Goal: Transaction & Acquisition: Obtain resource

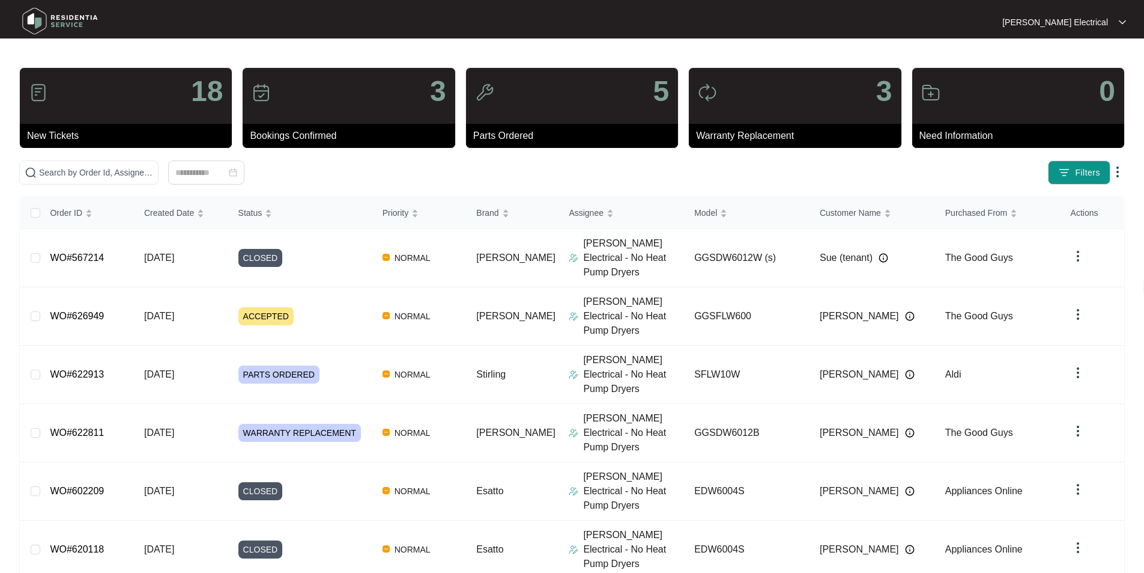
scroll to position [153, 0]
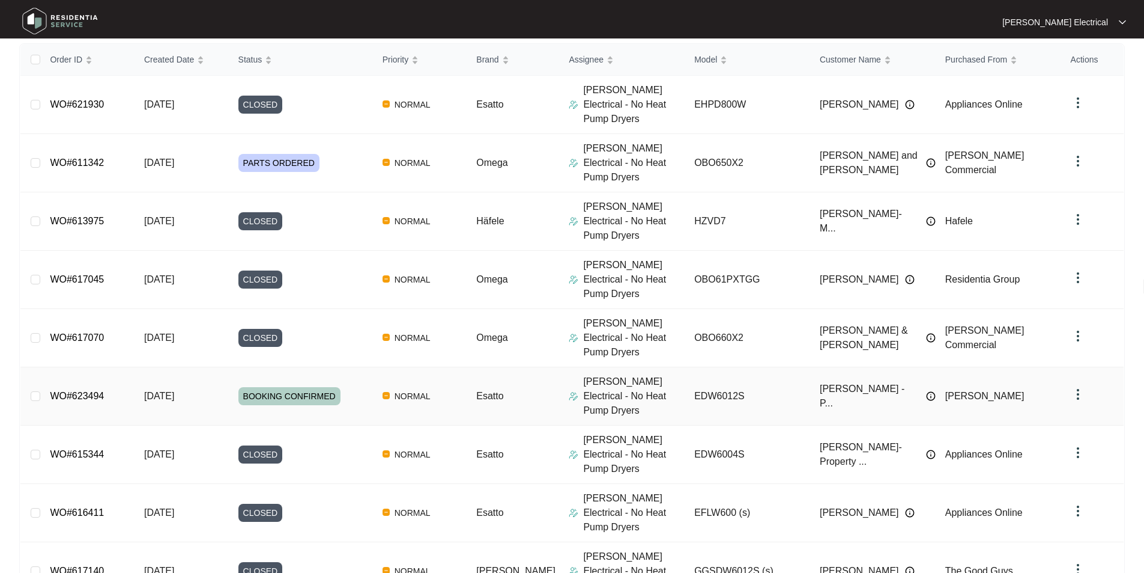
click at [97, 390] on link "WO#623494" at bounding box center [77, 395] width 54 height 10
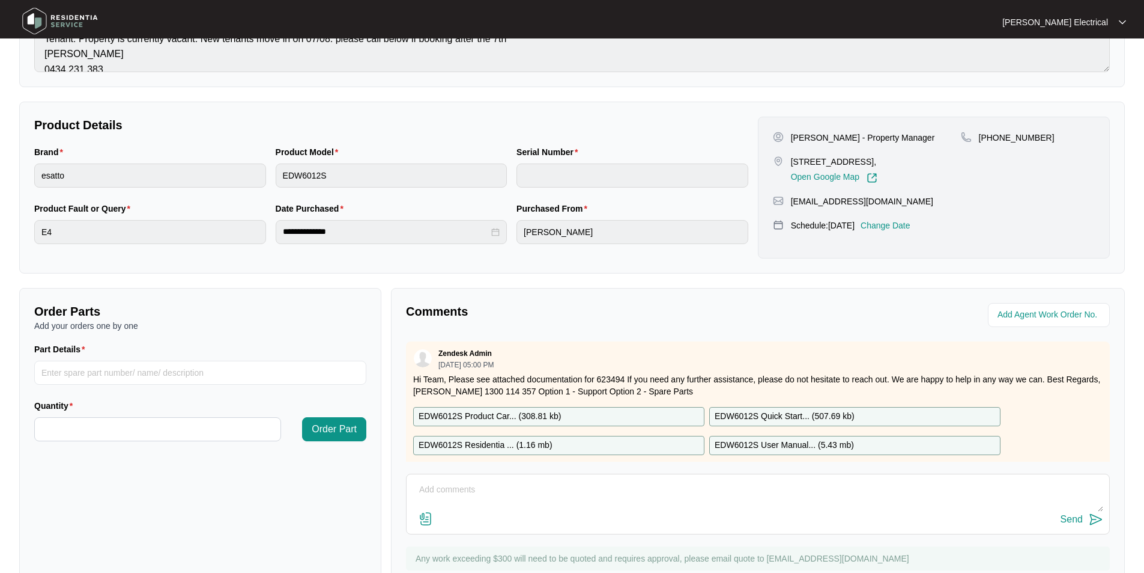
click at [500, 445] on p "EDW6012S Residentia ... ( 1.16 mb )" at bounding box center [486, 445] width 134 height 13
click at [48, 371] on input "Part Details" at bounding box center [200, 372] width 332 height 24
paste input "SP11837"
type input "SP11837"
click at [76, 424] on input "Quantity" at bounding box center [158, 429] width 246 height 23
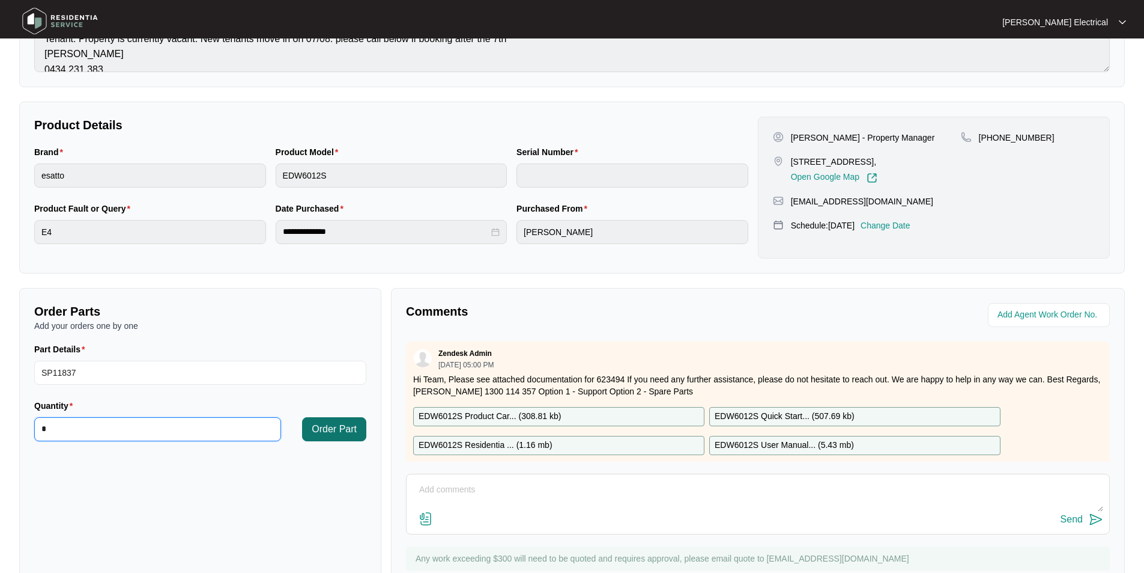
type input "*"
click at [332, 424] on span "Order Part" at bounding box center [334, 429] width 45 height 14
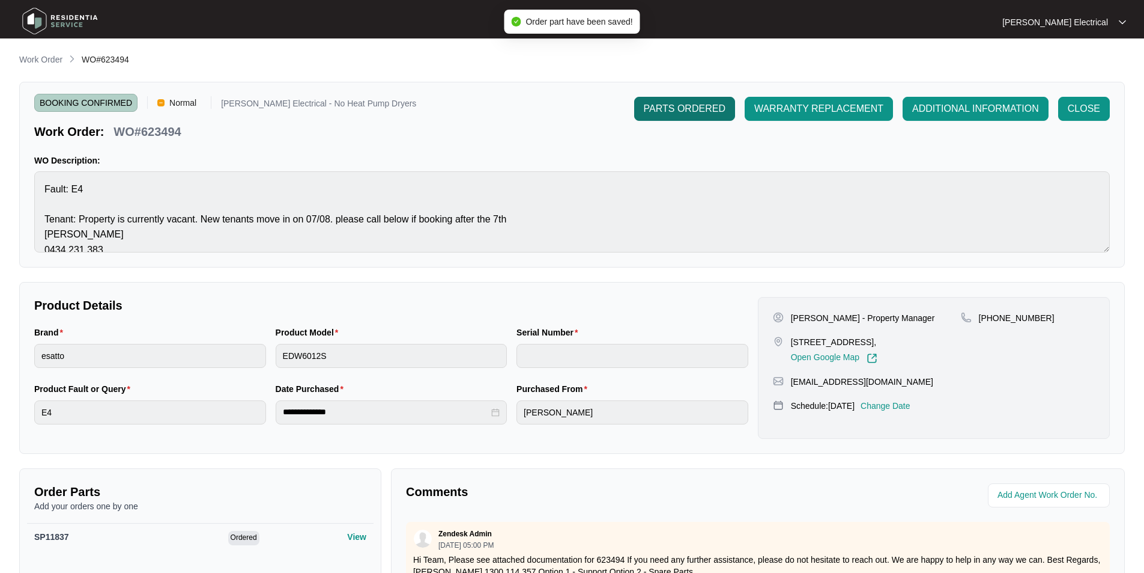
click at [654, 103] on span "PARTS ORDERED" at bounding box center [685, 109] width 82 height 14
